Goal: Task Accomplishment & Management: Manage account settings

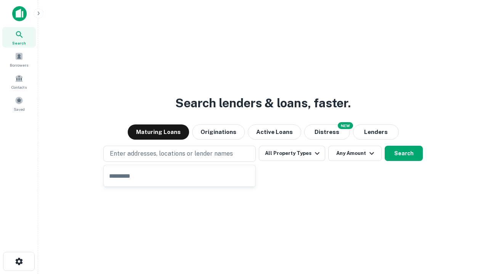
type input "**********"
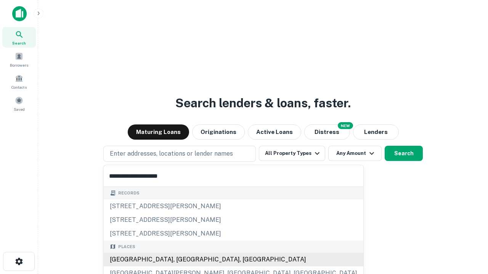
click at [182, 260] on div "Santa Monica, CA, USA" at bounding box center [233, 260] width 259 height 14
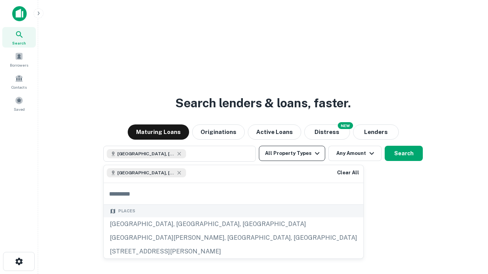
click at [292, 153] on button "All Property Types" at bounding box center [292, 153] width 66 height 15
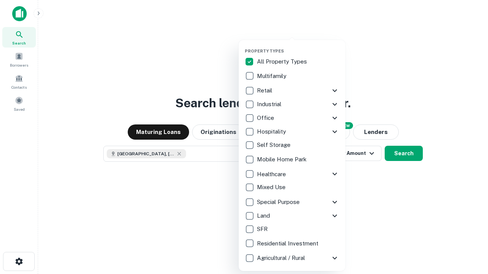
click at [298, 46] on button "button" at bounding box center [298, 46] width 107 height 0
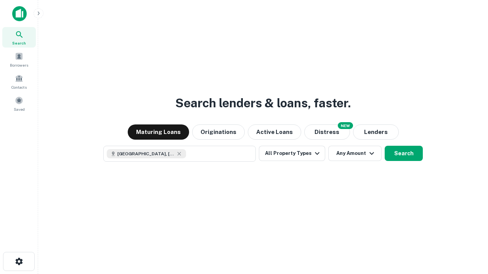
scroll to position [12, 0]
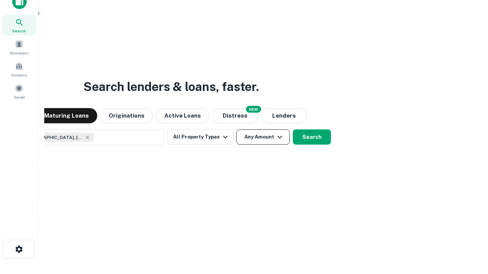
click at [236, 129] on button "Any Amount" at bounding box center [262, 136] width 53 height 15
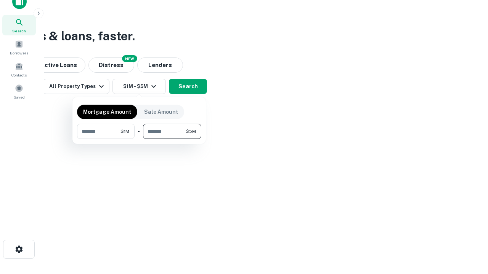
type input "*******"
click at [139, 139] on button "button" at bounding box center [139, 139] width 124 height 0
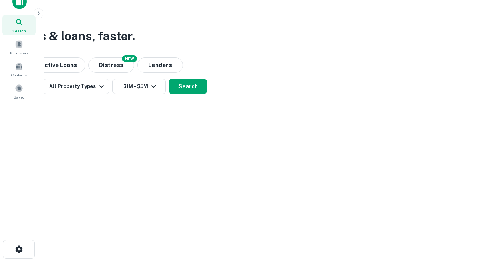
scroll to position [12, 0]
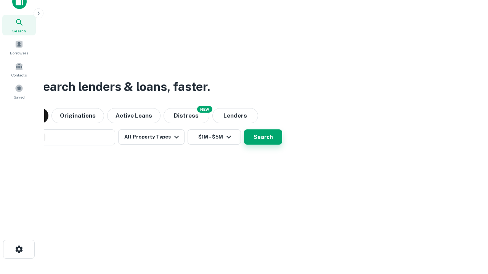
click at [244, 129] on button "Search" at bounding box center [263, 136] width 38 height 15
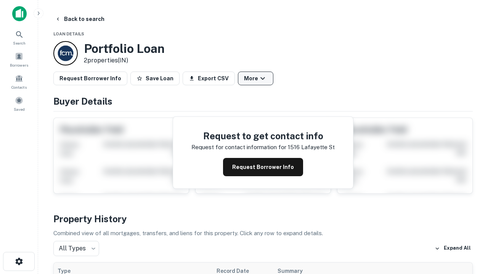
click at [255, 78] on button "More" at bounding box center [255, 79] width 35 height 14
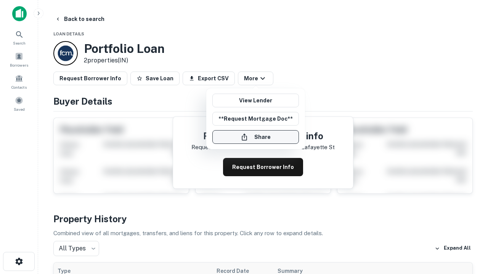
click at [255, 137] on button "Share" at bounding box center [255, 137] width 86 height 14
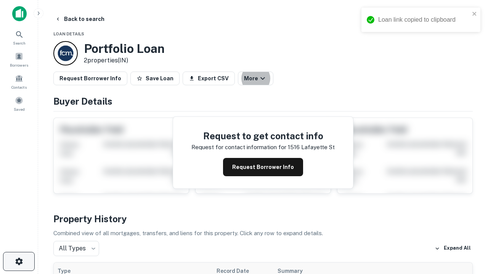
click at [19, 262] on icon "button" at bounding box center [18, 261] width 9 height 9
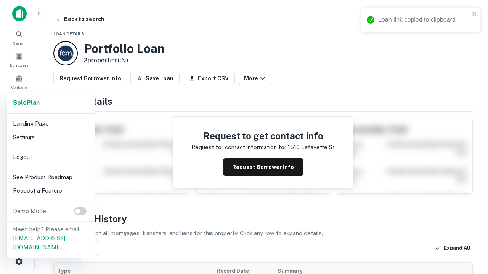
click at [50, 157] on li "Logout" at bounding box center [51, 157] width 82 height 14
